Goal: Find specific page/section: Find specific page/section

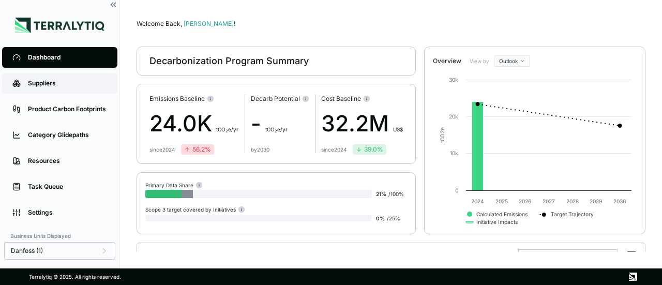
click at [43, 85] on div "Suppliers" at bounding box center [67, 83] width 79 height 8
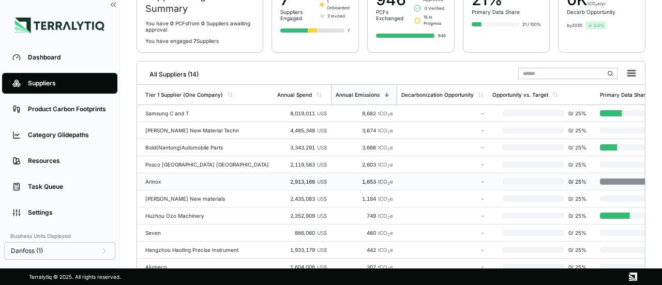
scroll to position [103, 0]
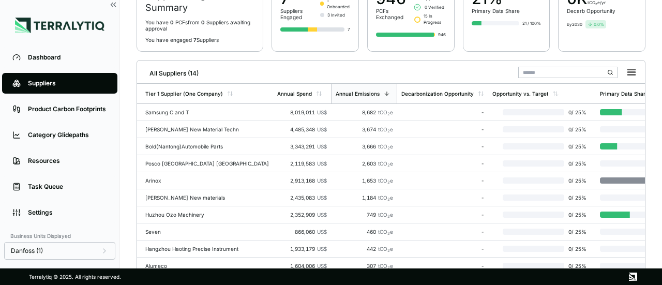
click at [555, 72] on input "text" at bounding box center [567, 72] width 99 height 11
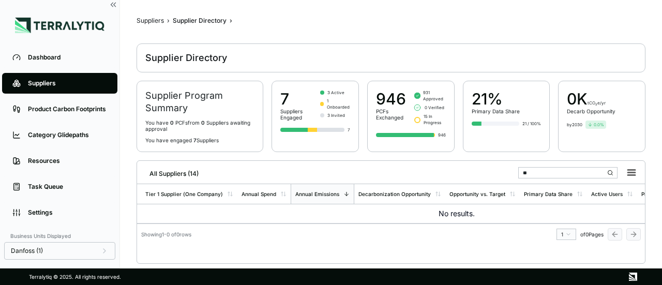
type input "*"
type input "****"
click at [106, 248] on icon at bounding box center [104, 251] width 8 height 8
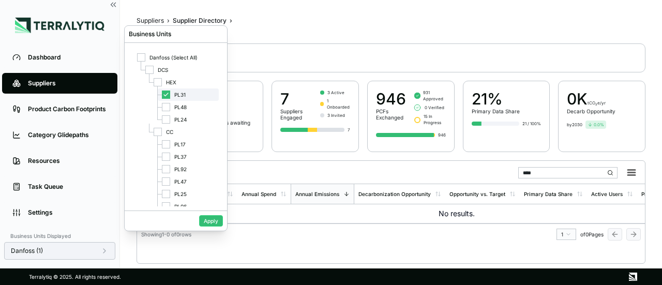
click at [168, 95] on icon at bounding box center [166, 95] width 6 height 6
click at [173, 170] on div "PL92" at bounding box center [188, 169] width 61 height 12
click at [212, 225] on button "Apply" at bounding box center [211, 220] width 24 height 11
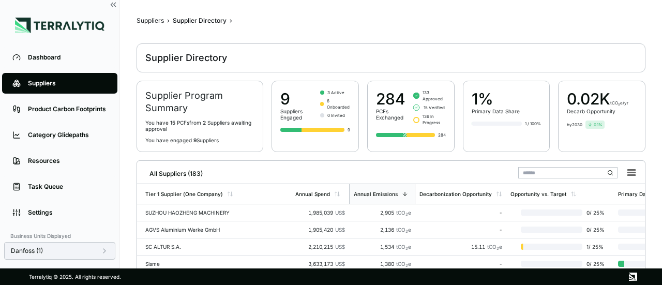
click at [525, 174] on input "text" at bounding box center [567, 172] width 99 height 11
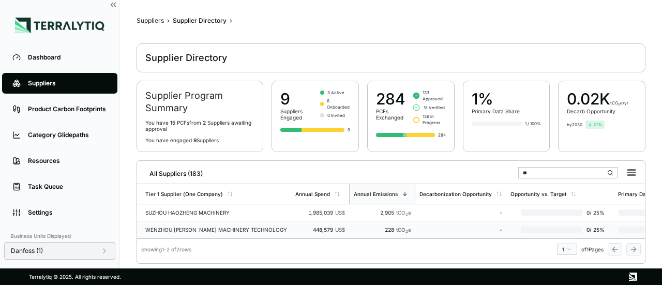
type input "**"
click at [424, 228] on div "-" at bounding box center [461, 230] width 83 height 6
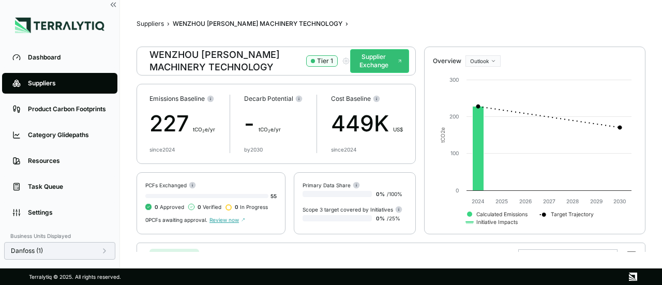
click at [453, 239] on div "Components Initiatives Component Component ID Annual Spend Annual Emissions Pro…" at bounding box center [391, 245] width 509 height 13
click at [369, 61] on button "Supplier Exchange" at bounding box center [379, 61] width 59 height 24
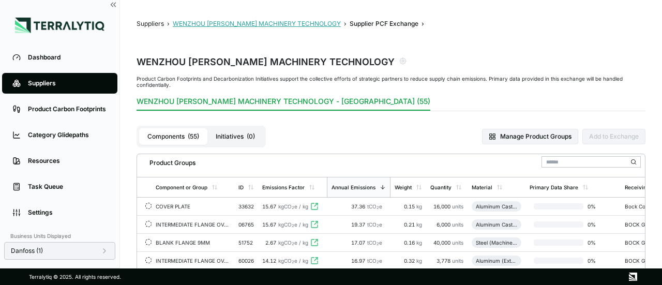
click at [289, 24] on button "WENZHOU [PERSON_NAME] MACHINERY TECHNOLOGY" at bounding box center [257, 24] width 168 height 8
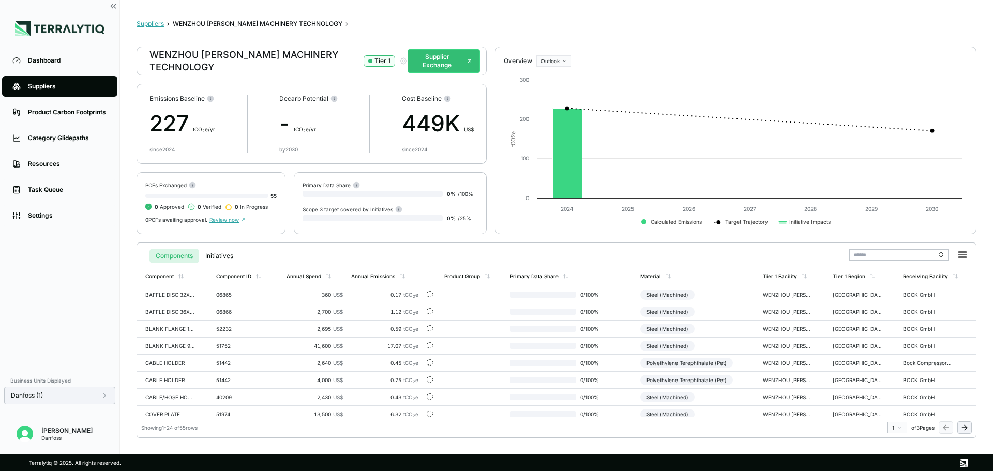
click at [144, 20] on button "Suppliers" at bounding box center [150, 24] width 27 height 8
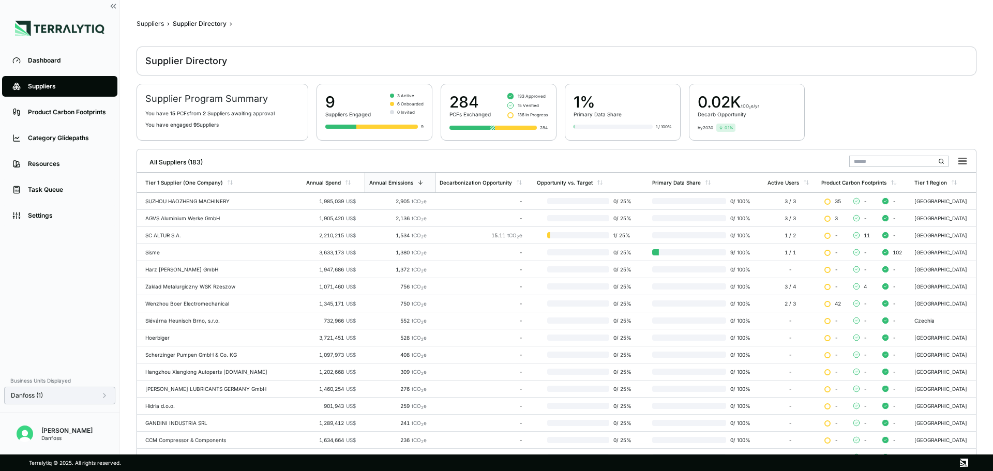
click at [662, 165] on input "text" at bounding box center [899, 161] width 99 height 11
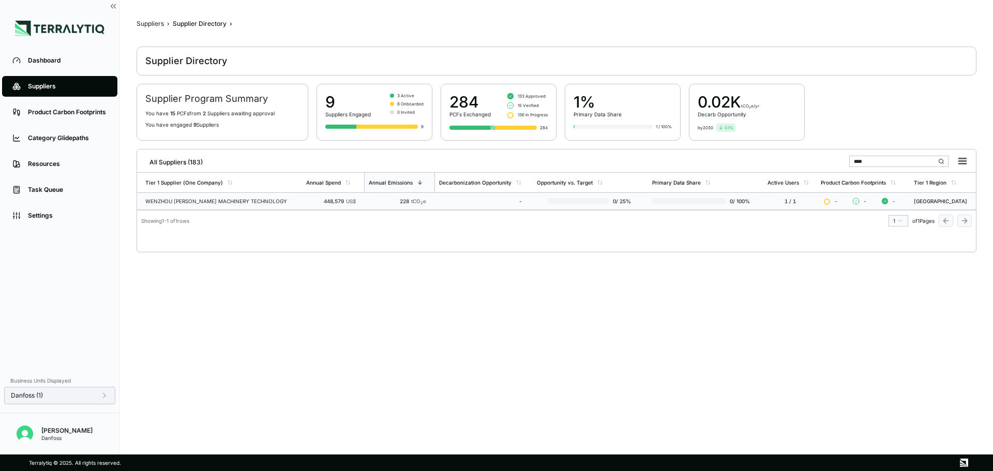
type input "****"
click at [662, 206] on td "0 / 100 %" at bounding box center [705, 201] width 115 height 17
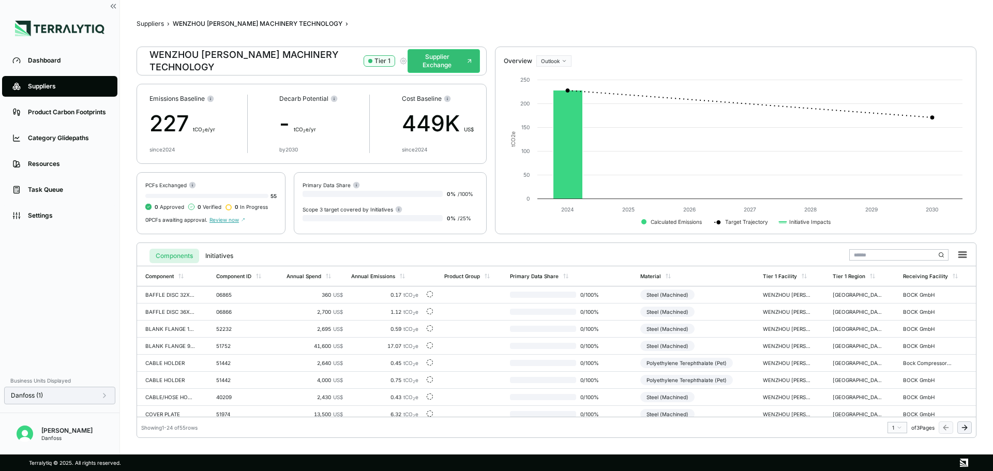
click at [403, 60] on icon "button" at bounding box center [404, 61] width 2 height 2
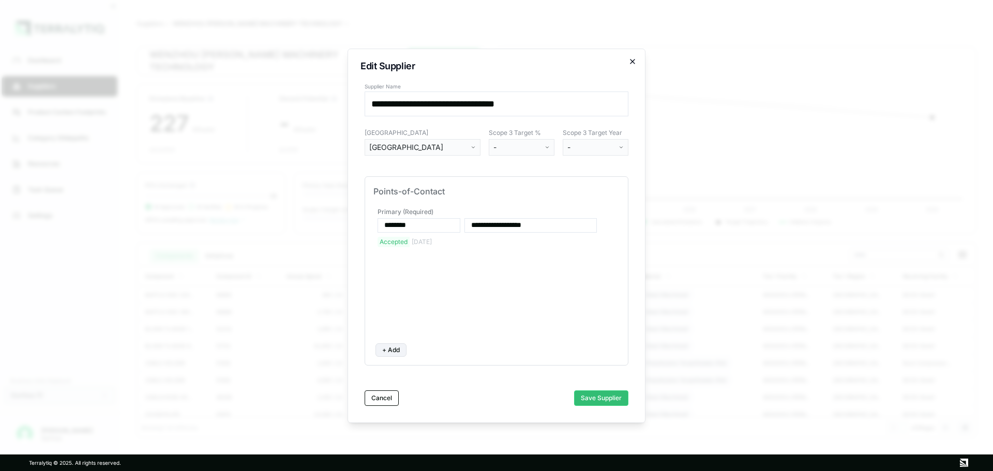
click at [634, 61] on icon "button" at bounding box center [633, 61] width 4 height 4
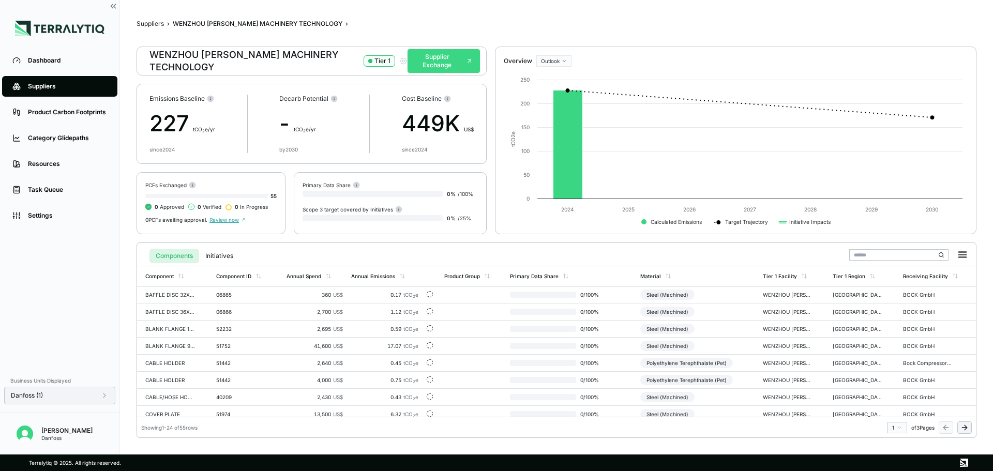
click at [448, 67] on button "Supplier Exchange" at bounding box center [444, 61] width 72 height 24
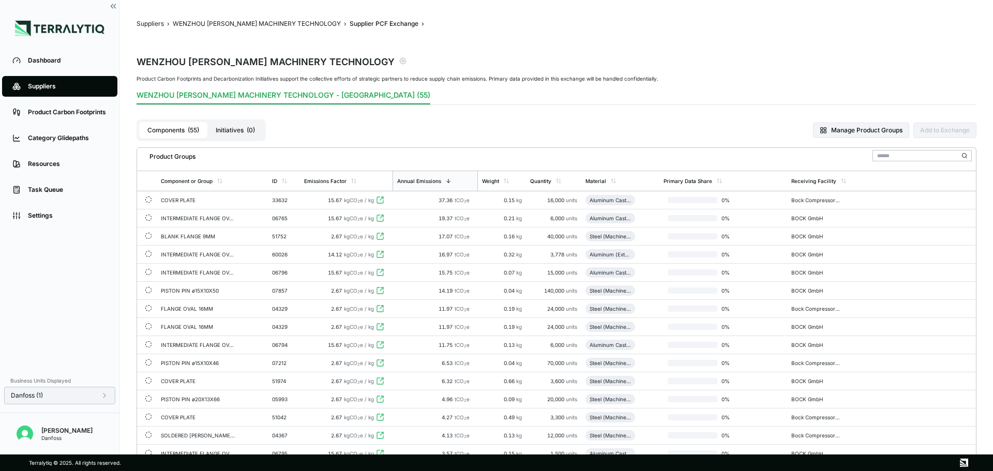
click at [399, 59] on icon "button" at bounding box center [403, 61] width 8 height 8
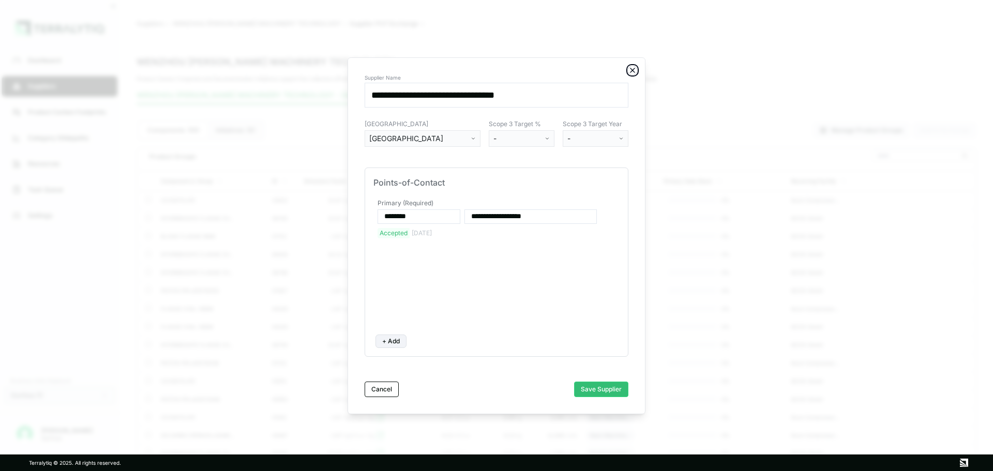
click at [635, 70] on icon "button" at bounding box center [633, 70] width 8 height 8
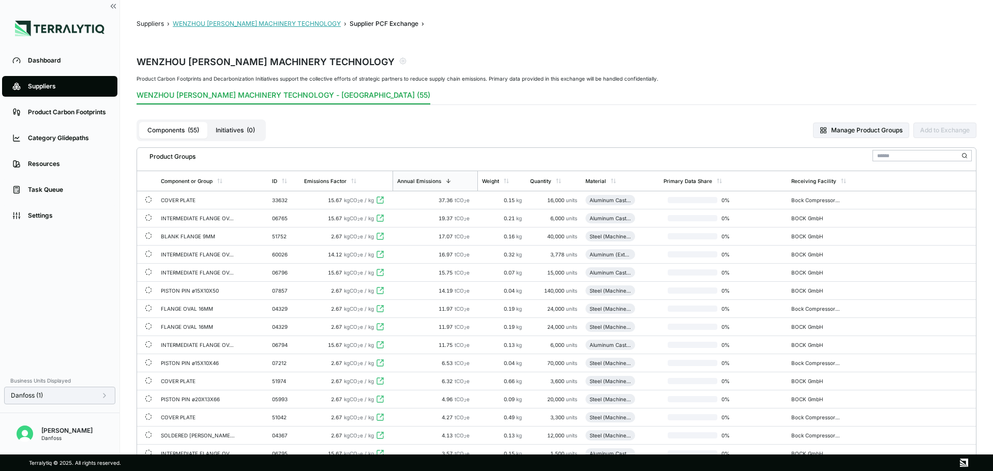
click at [287, 24] on button "WENZHOU [PERSON_NAME] MACHINERY TECHNOLOGY" at bounding box center [257, 24] width 168 height 8
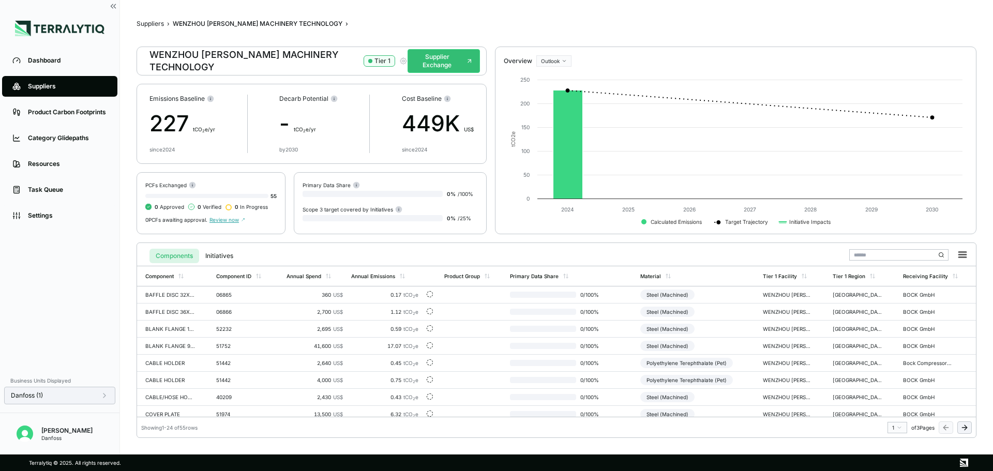
click at [399, 60] on icon "button" at bounding box center [403, 61] width 8 height 8
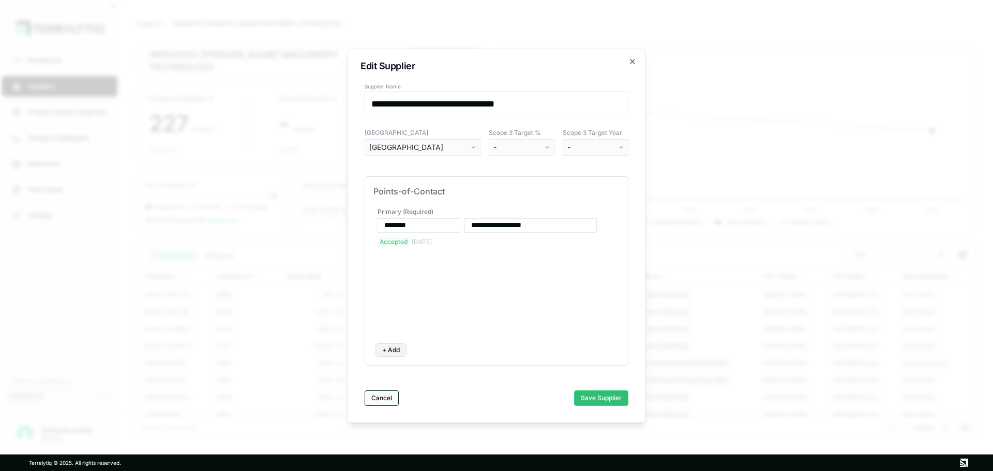
click at [382, 285] on button "Cancel" at bounding box center [382, 399] width 34 height 16
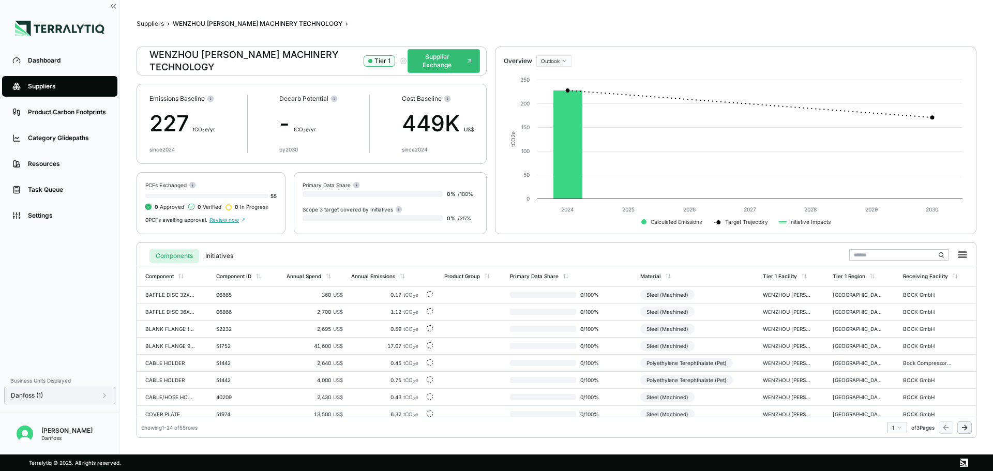
click at [106, 285] on icon at bounding box center [104, 396] width 8 height 8
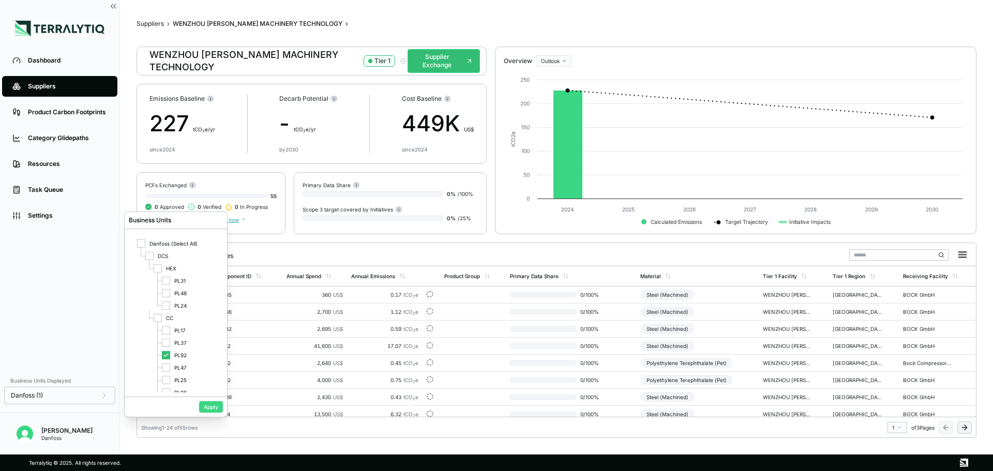
click at [215, 285] on button "Apply" at bounding box center [211, 406] width 24 height 11
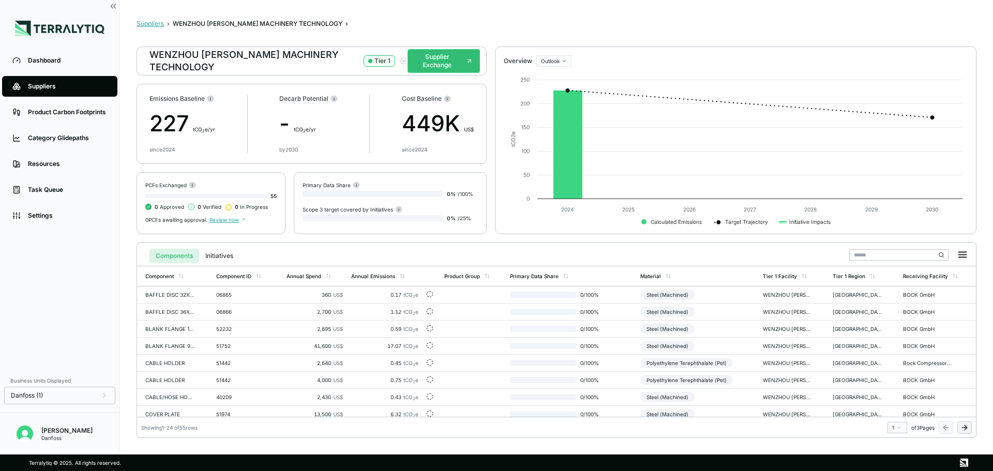
click at [153, 25] on button "Suppliers" at bounding box center [150, 24] width 27 height 8
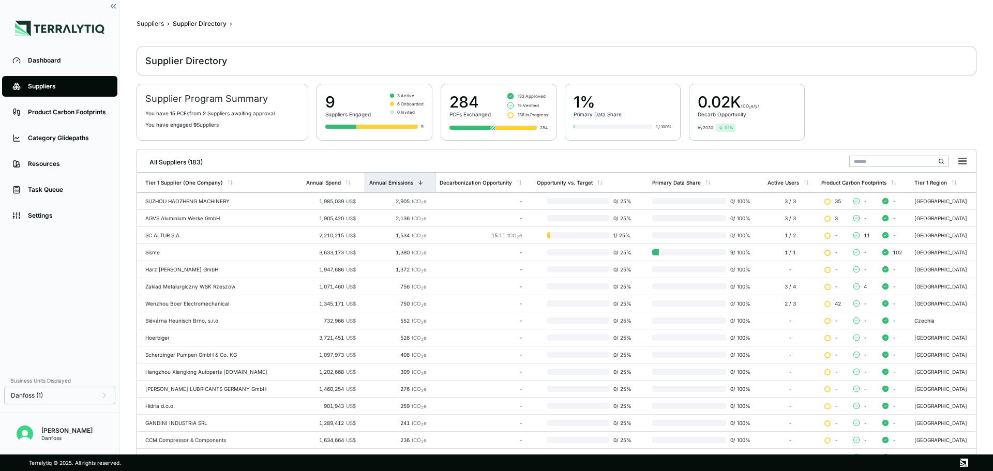
click at [383, 180] on div "Annual Emissions" at bounding box center [391, 183] width 44 height 6
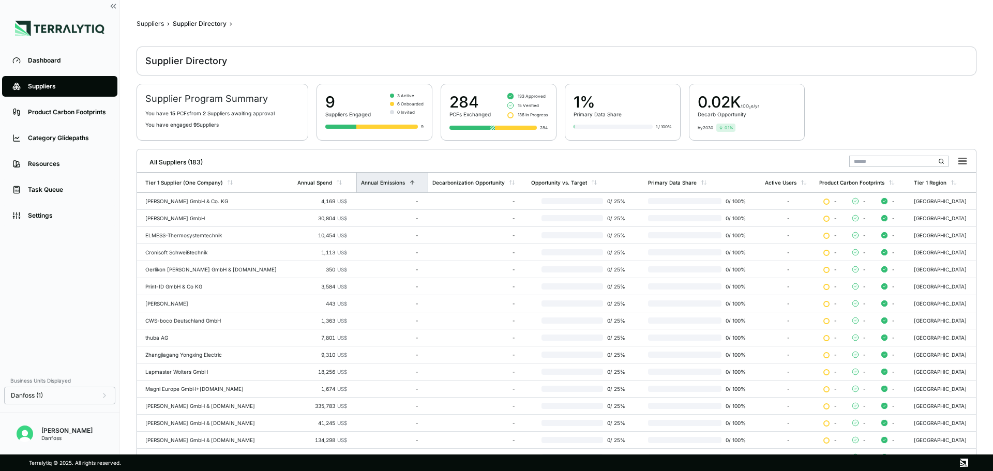
click at [383, 180] on div "Annual Emissions" at bounding box center [392, 183] width 72 height 20
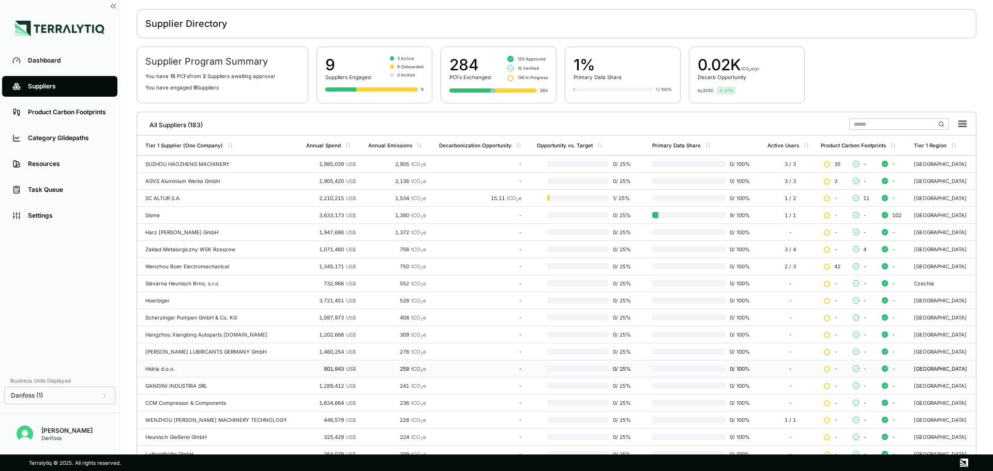
scroll to position [14, 0]
